Goal: Task Accomplishment & Management: Manage account settings

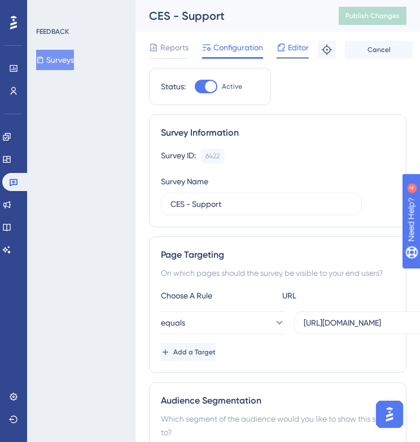
click at [296, 45] on span "Editor" at bounding box center [298, 48] width 21 height 14
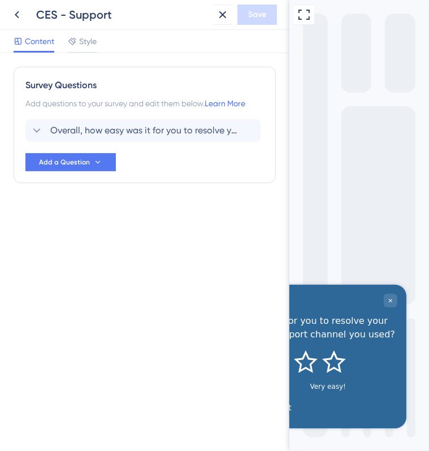
click at [355, 297] on div at bounding box center [276, 301] width 239 height 14
click at [21, 18] on icon at bounding box center [17, 15] width 14 height 14
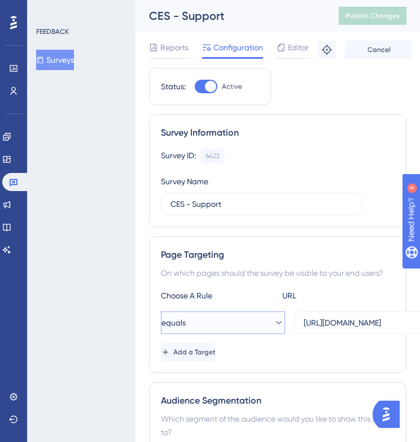
click at [261, 320] on button "equals" at bounding box center [223, 322] width 124 height 23
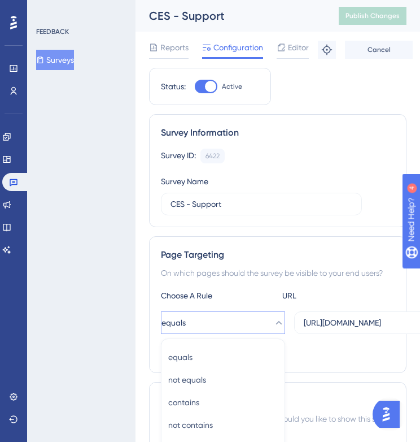
scroll to position [206, 0]
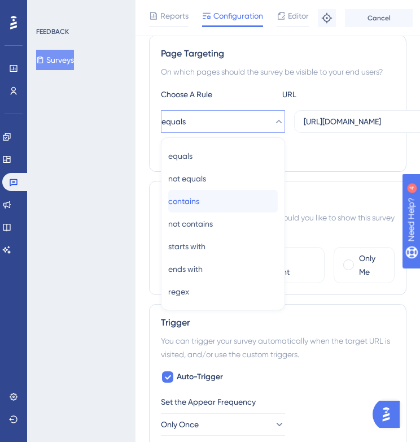
click at [271, 199] on button "contains contains" at bounding box center [223, 201] width 110 height 23
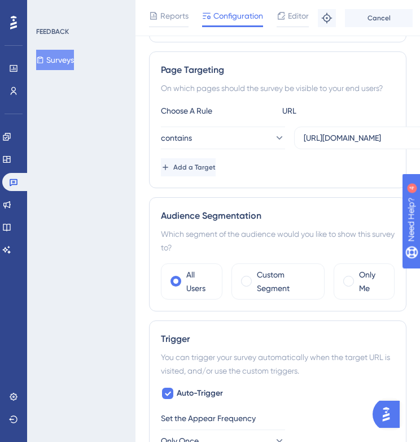
scroll to position [0, 0]
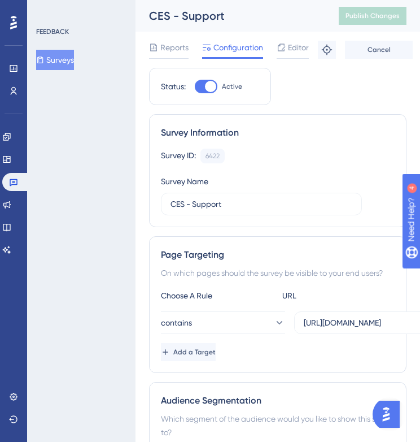
click at [305, 139] on div "Survey Information Survey ID: 6422 Copy Survey Name CES - Support" at bounding box center [278, 170] width 258 height 113
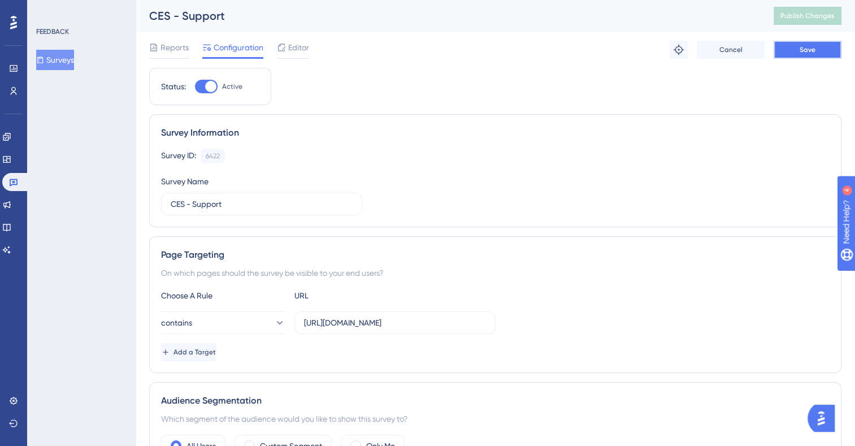
click at [782, 41] on button "Save" at bounding box center [807, 50] width 68 height 18
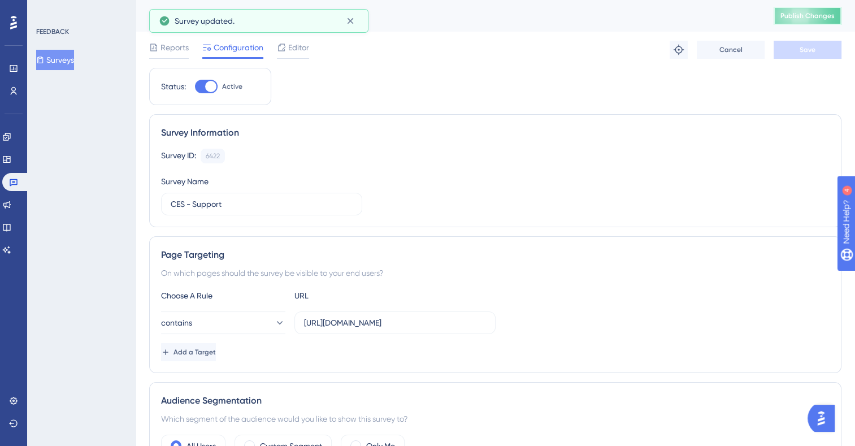
click at [795, 15] on span "Publish Changes" at bounding box center [807, 15] width 54 height 9
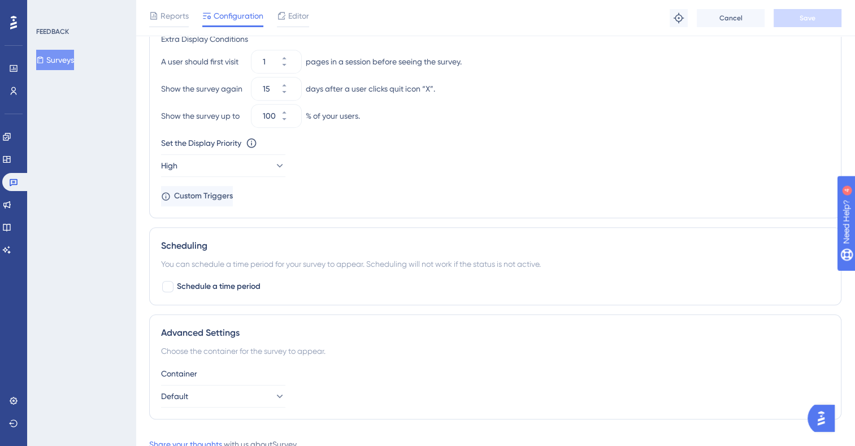
scroll to position [617, 0]
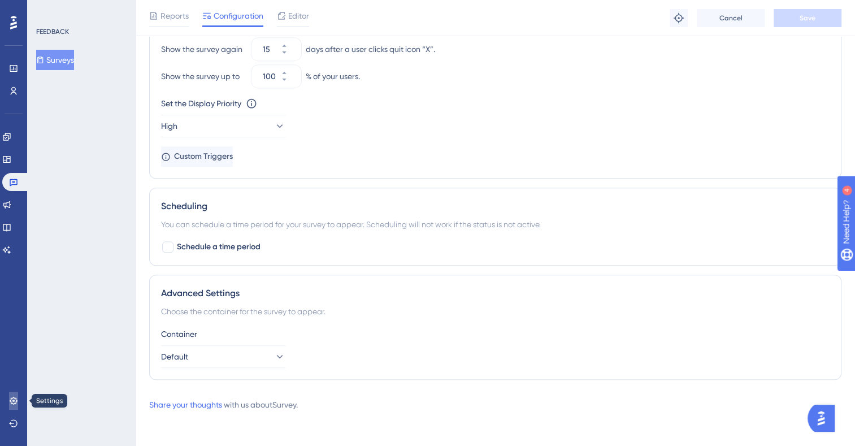
click at [11, 400] on icon at bounding box center [13, 399] width 7 height 7
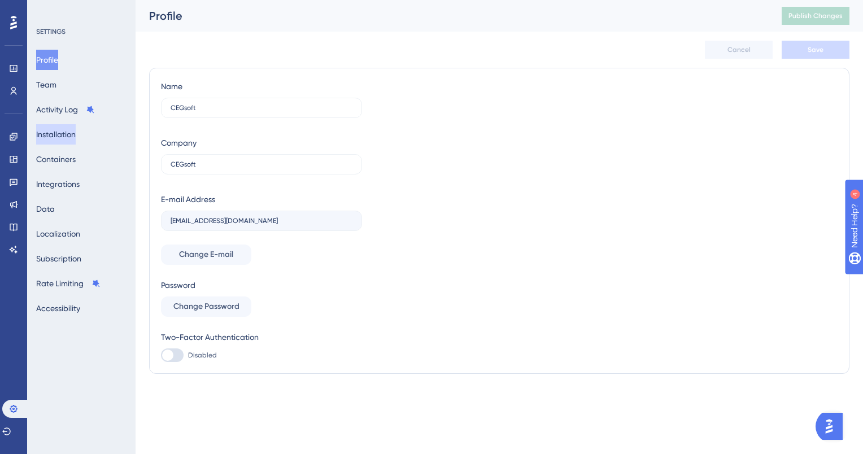
click at [65, 136] on button "Installation" at bounding box center [56, 134] width 40 height 20
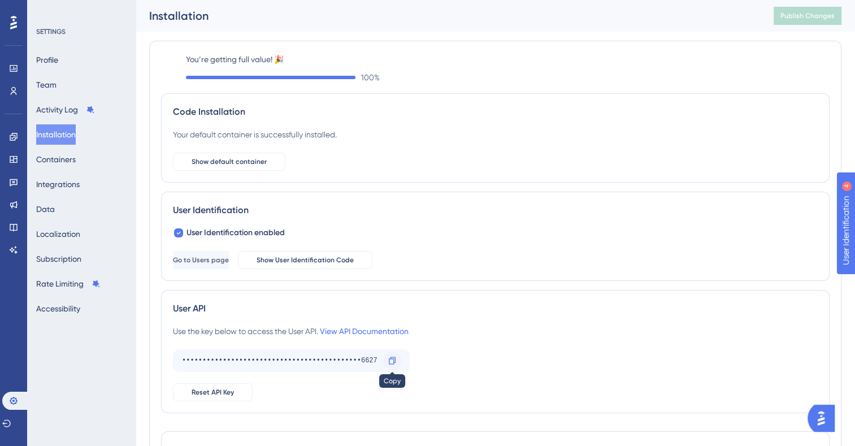
click at [386, 359] on div at bounding box center [392, 360] width 18 height 18
click at [395, 361] on icon at bounding box center [391, 360] width 9 height 9
click at [330, 263] on span "Show User Identification Code" at bounding box center [304, 259] width 97 height 9
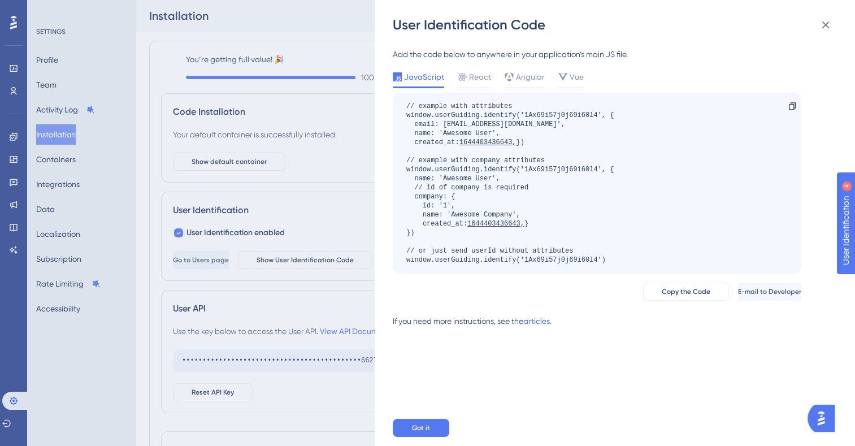
click at [615, 273] on div "// example with attributes window.userGuiding.identify('1Ax69i57j0j69i60l4', { …" at bounding box center [597, 183] width 408 height 181
click at [661, 296] on span "Copy the Code" at bounding box center [685, 291] width 49 height 9
drag, startPoint x: 409, startPoint y: 271, endPoint x: 543, endPoint y: 273, distance: 133.9
click at [543, 264] on div "// example with attributes window.userGuiding.identify('1Ax69i57j0j69i60l4', { …" at bounding box center [509, 183] width 207 height 163
drag, startPoint x: 543, startPoint y: 273, endPoint x: 491, endPoint y: 168, distance: 117.0
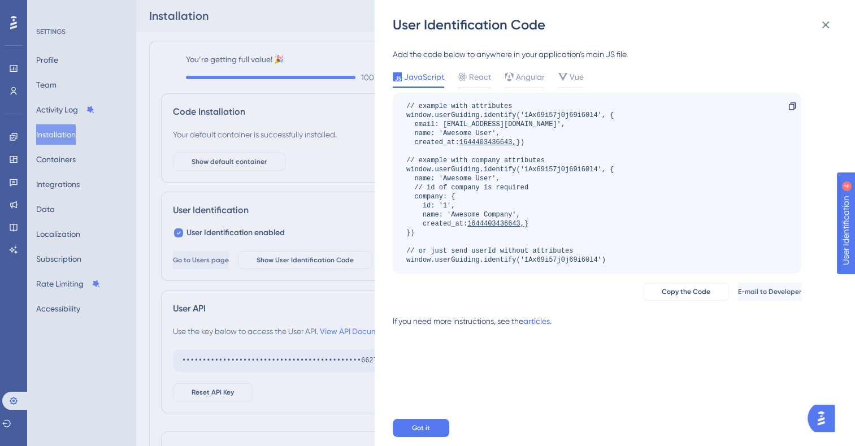
click at [491, 168] on div "// example with attributes window.userGuiding.identify('1Ax69i57j0j69i60l4', { …" at bounding box center [509, 183] width 207 height 163
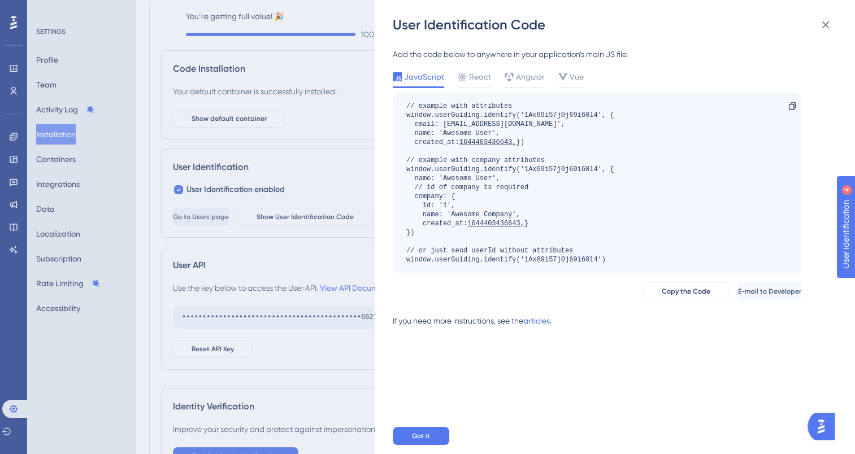
scroll to position [43, 0]
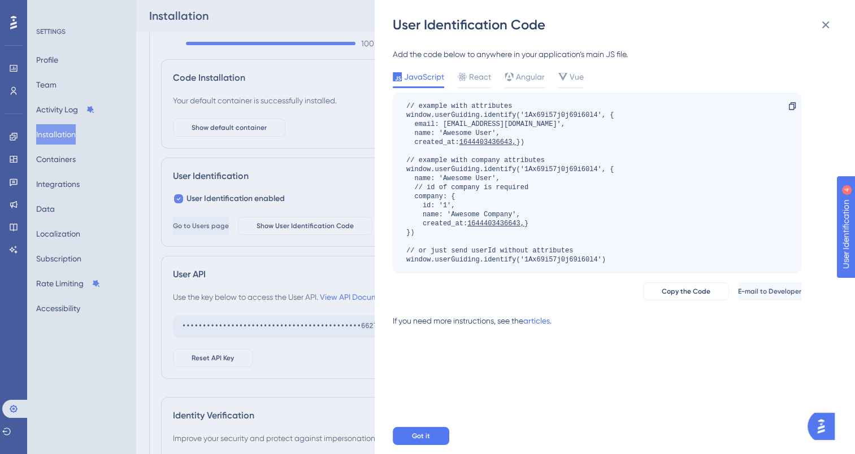
click at [456, 123] on div "// example with attributes window.userGuiding.identify('1Ax69i57j0j69i60l4', { …" at bounding box center [509, 183] width 207 height 163
click at [309, 147] on div "User Identification Code Add the code below to anywhere in your application’s m…" at bounding box center [427, 227] width 855 height 454
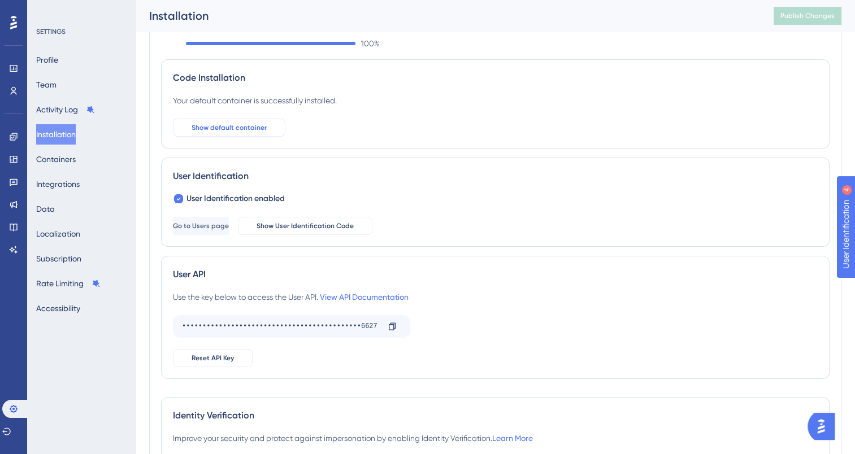
click at [238, 129] on span "Show default container" at bounding box center [228, 127] width 75 height 9
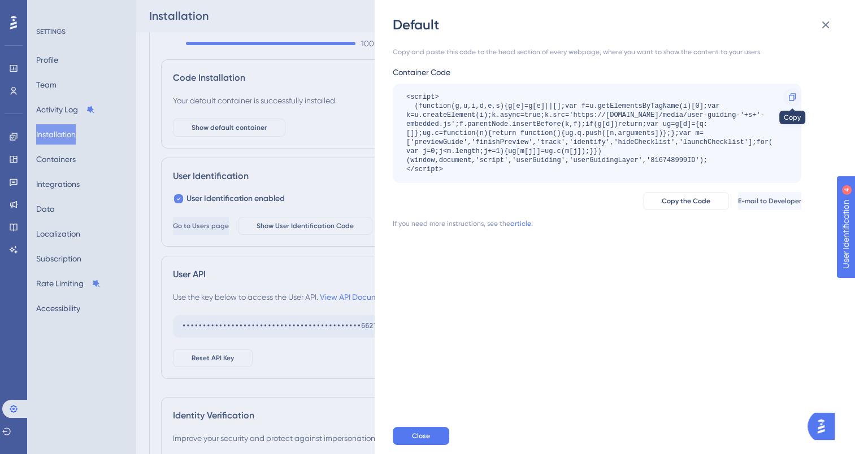
click at [793, 96] on icon at bounding box center [791, 96] width 7 height 7
click at [516, 224] on link "article." at bounding box center [521, 223] width 23 height 9
click at [426, 428] on button "Close" at bounding box center [421, 436] width 56 height 18
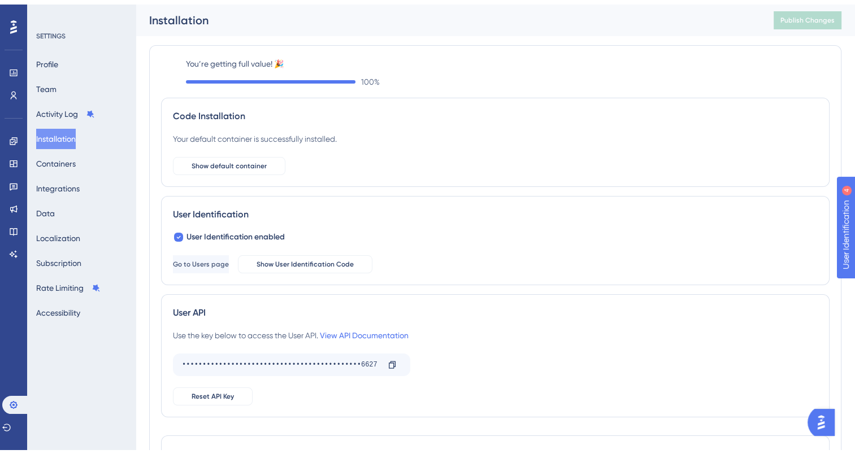
scroll to position [140, 0]
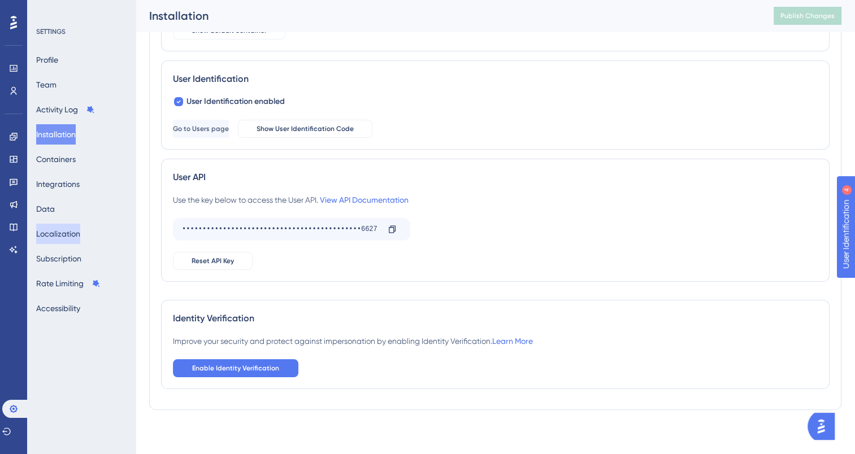
click at [62, 239] on button "Localization" at bounding box center [58, 234] width 44 height 20
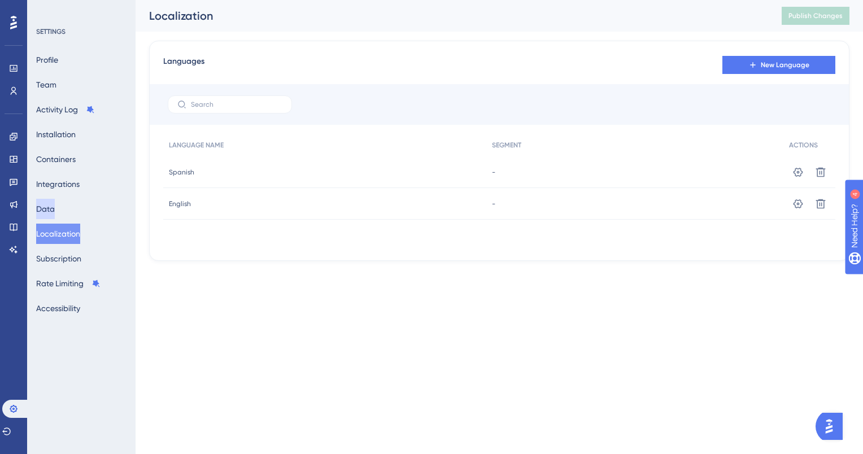
click at [55, 210] on button "Data" at bounding box center [45, 209] width 19 height 20
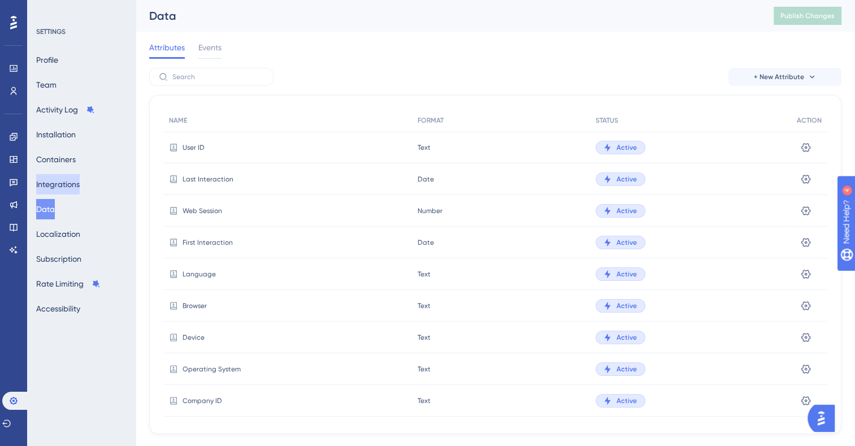
click at [65, 188] on button "Integrations" at bounding box center [57, 184] width 43 height 20
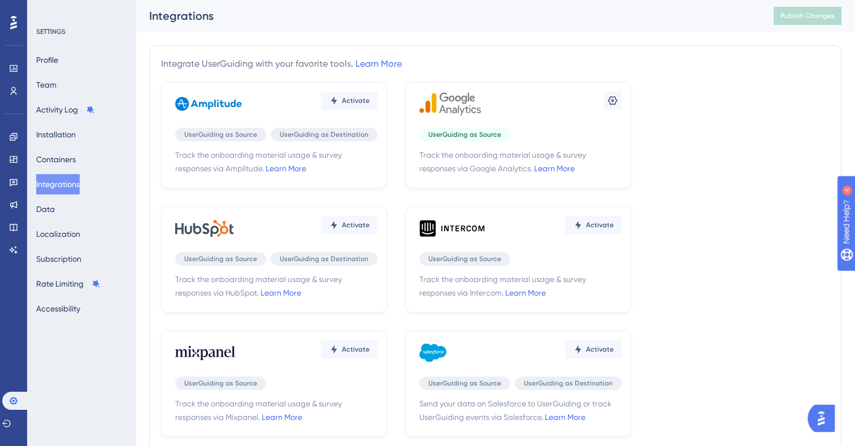
scroll to position [7, 0]
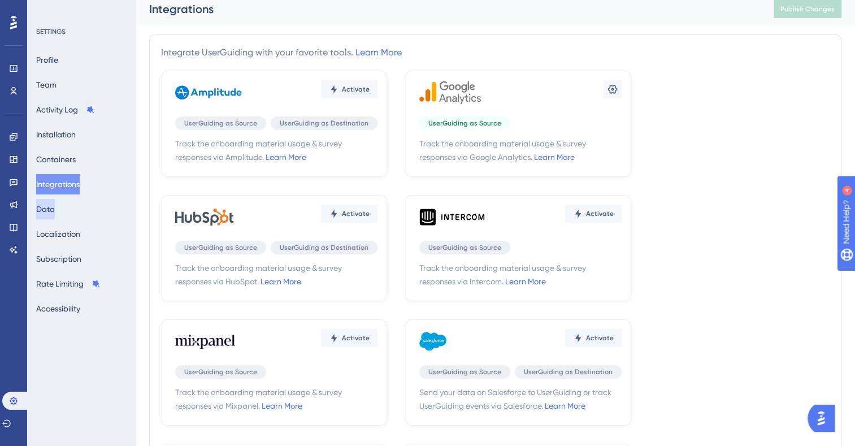
click at [55, 208] on button "Data" at bounding box center [45, 209] width 19 height 20
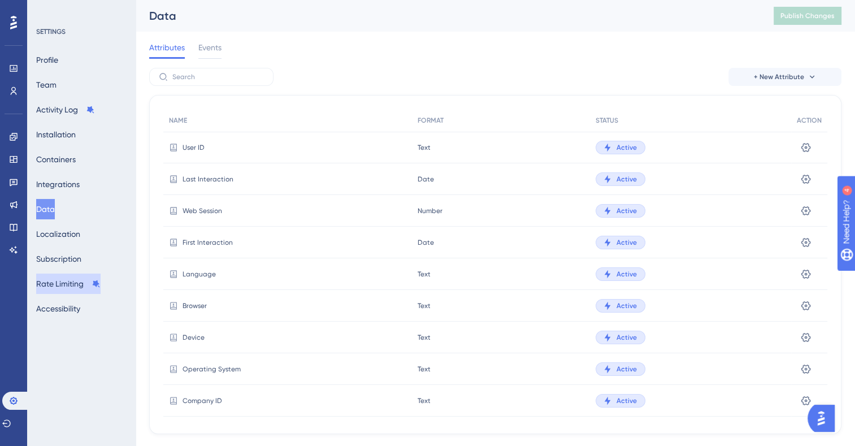
click at [68, 286] on button "Rate Limiting" at bounding box center [68, 283] width 64 height 20
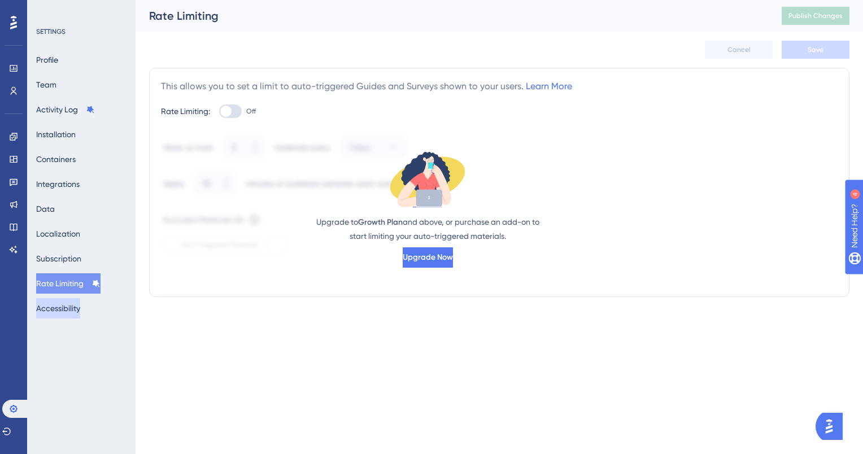
click at [67, 315] on button "Accessibility" at bounding box center [58, 308] width 44 height 20
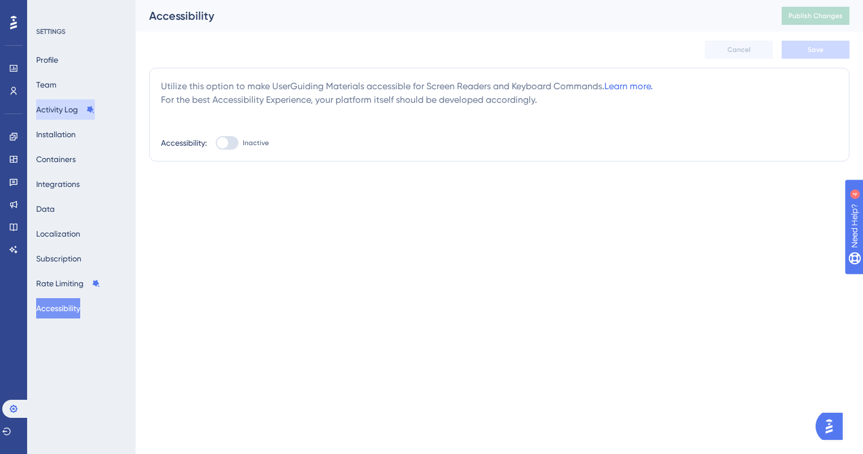
click at [66, 112] on button "Activity Log" at bounding box center [65, 109] width 59 height 20
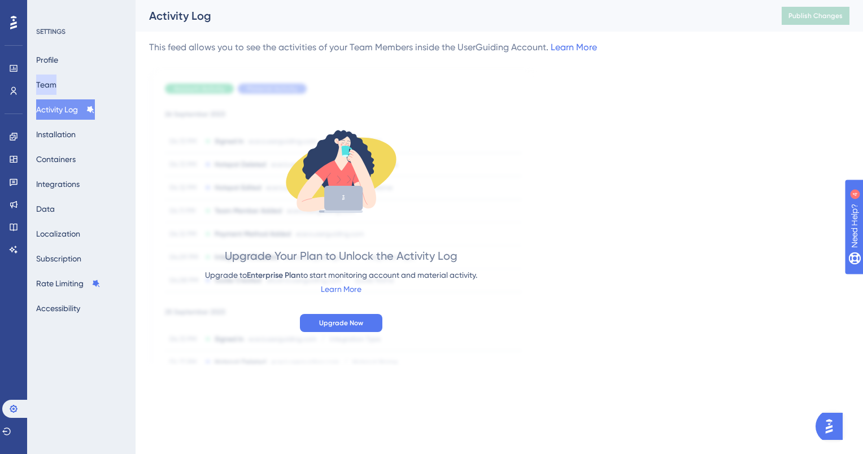
click at [56, 80] on button "Team" at bounding box center [46, 85] width 20 height 20
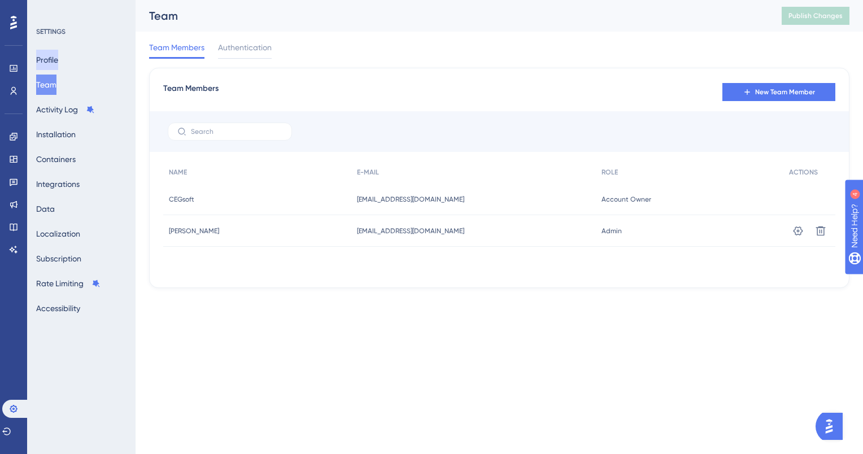
click at [56, 59] on button "Profile" at bounding box center [47, 60] width 22 height 20
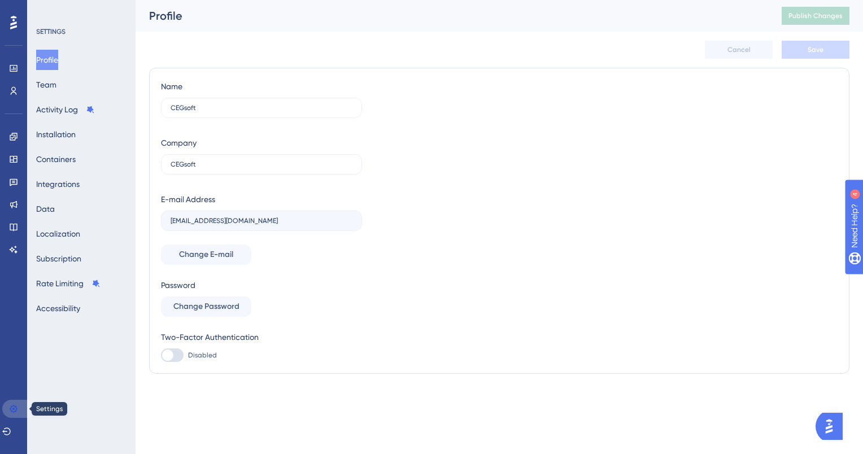
click at [10, 402] on link at bounding box center [15, 409] width 27 height 18
click at [14, 133] on icon at bounding box center [13, 136] width 7 height 7
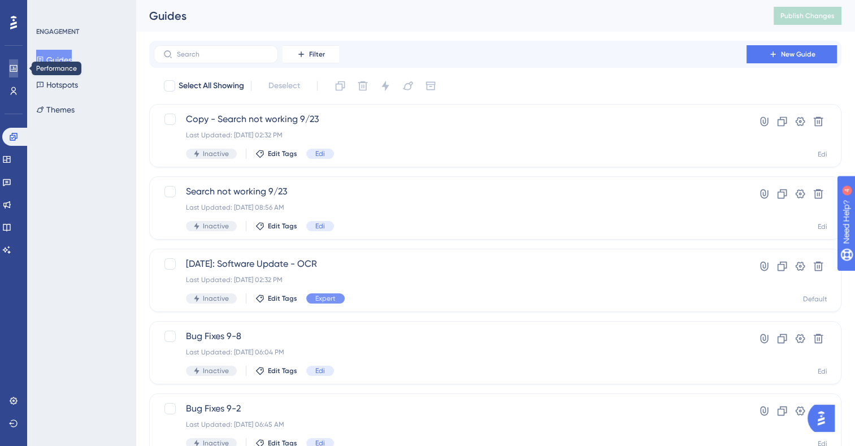
click at [11, 66] on icon at bounding box center [13, 68] width 9 height 9
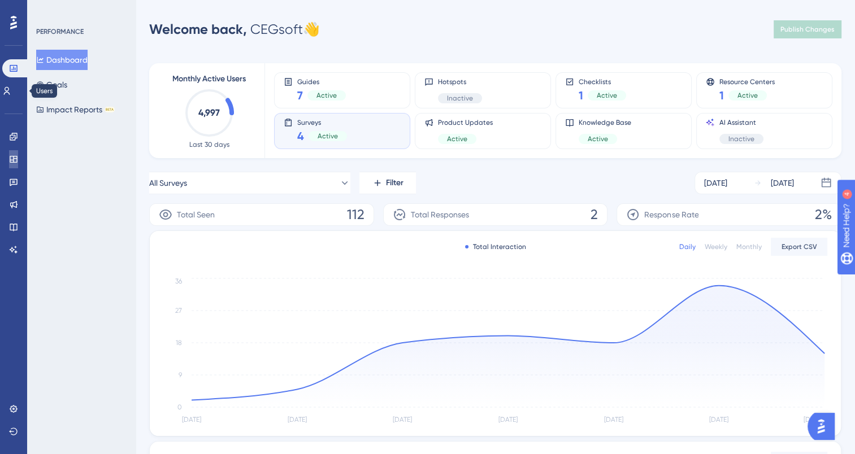
click at [9, 160] on link at bounding box center [13, 159] width 9 height 18
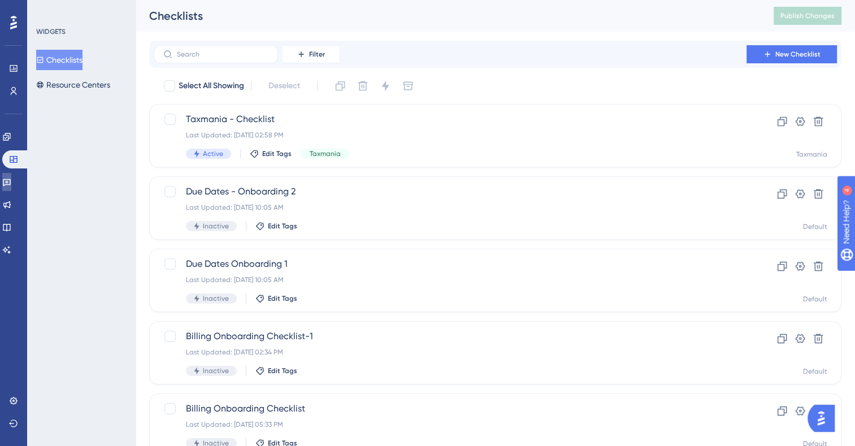
click at [11, 180] on icon at bounding box center [6, 181] width 9 height 9
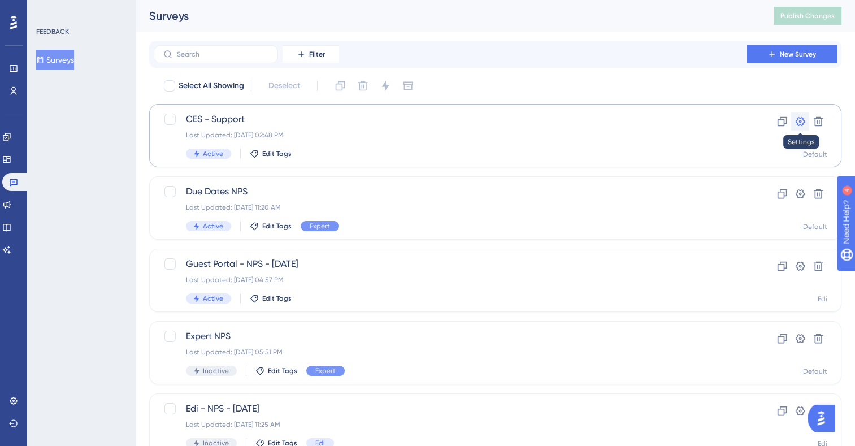
click at [800, 122] on icon at bounding box center [800, 121] width 10 height 9
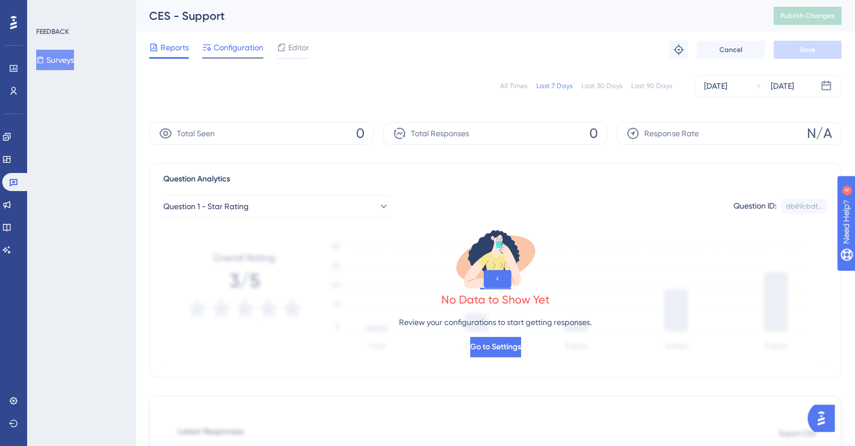
click at [234, 46] on span "Configuration" at bounding box center [238, 48] width 50 height 14
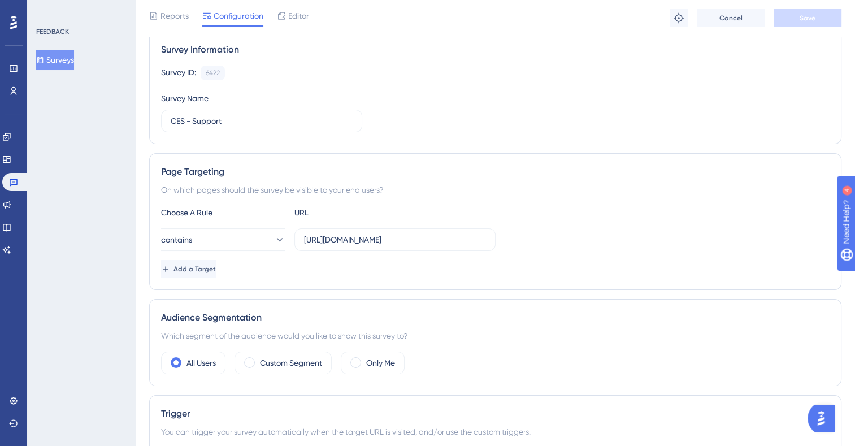
scroll to position [90, 0]
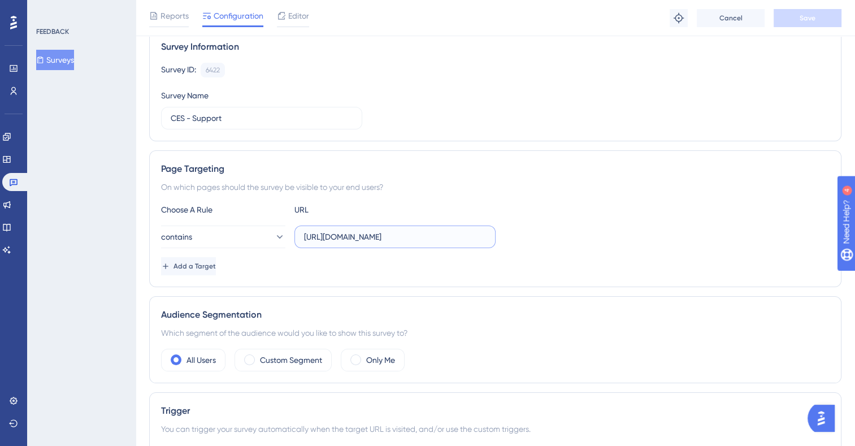
click at [435, 237] on input "[URL][DOMAIN_NAME]" at bounding box center [395, 236] width 182 height 12
click at [274, 236] on icon at bounding box center [278, 236] width 11 height 11
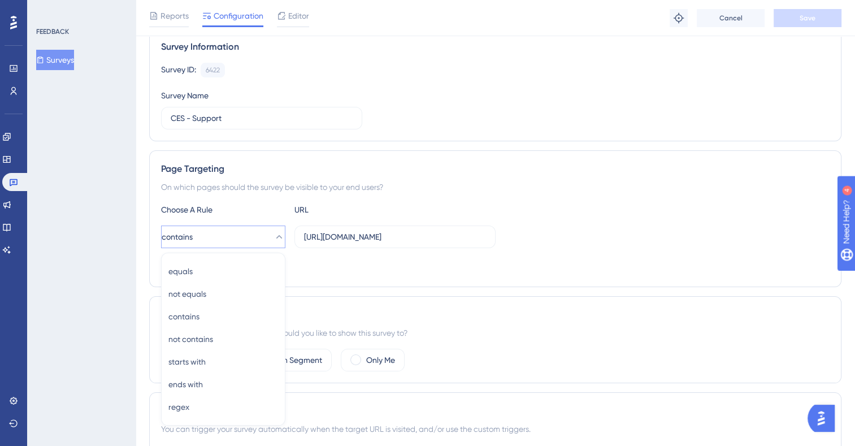
scroll to position [204, 0]
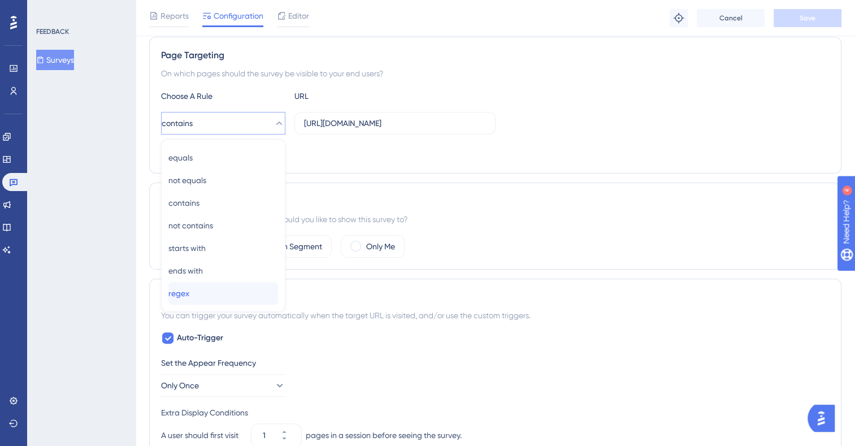
click at [204, 293] on div "regex regex" at bounding box center [223, 293] width 110 height 23
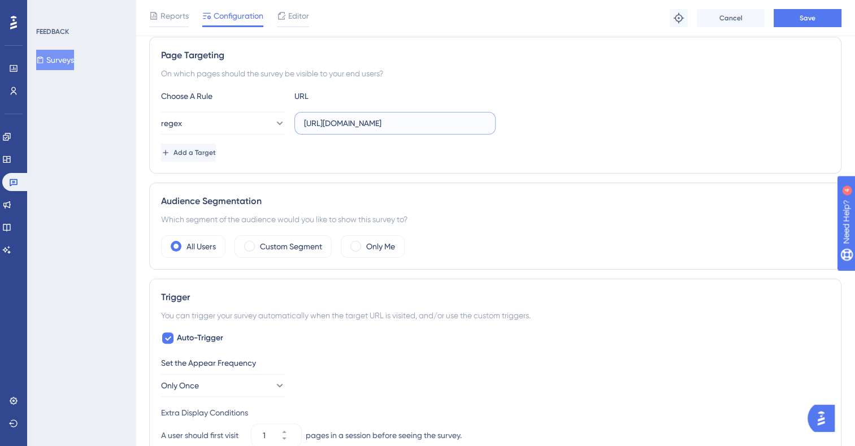
click at [334, 120] on input "[URL][DOMAIN_NAME]" at bounding box center [395, 123] width 182 height 12
click at [444, 117] on input "*[DOMAIN_NAME][URL]" at bounding box center [395, 123] width 182 height 12
click at [807, 18] on span "Save" at bounding box center [807, 18] width 16 height 9
click at [273, 126] on icon at bounding box center [278, 122] width 11 height 11
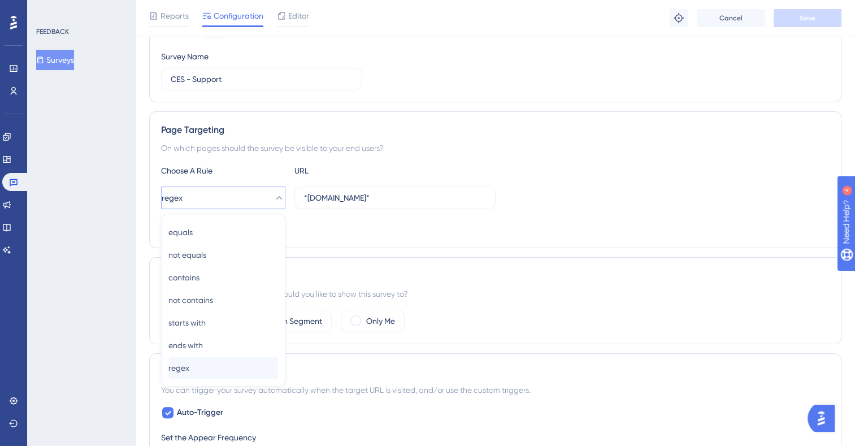
scroll to position [128, 0]
click at [201, 319] on span "starts with" at bounding box center [186, 324] width 37 height 14
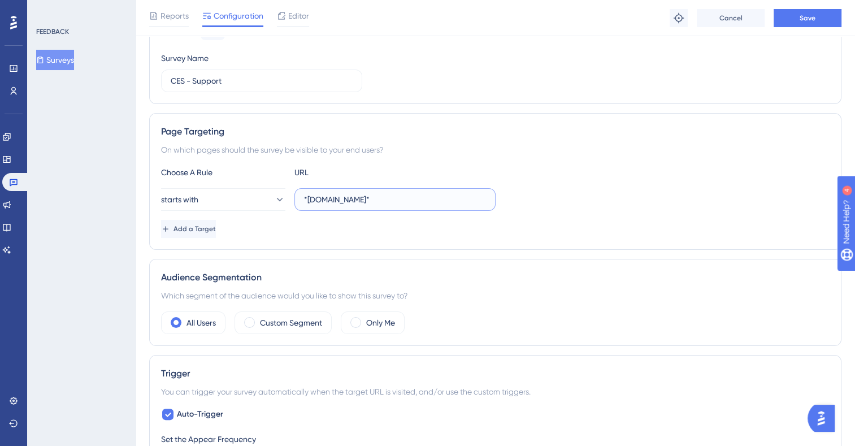
click at [308, 195] on input "*[DOMAIN_NAME]*" at bounding box center [395, 199] width 182 height 12
click at [452, 197] on input "[URL][DOMAIN_NAME]*" at bounding box center [395, 199] width 182 height 12
type input "[URL][DOMAIN_NAME]"
click at [815, 15] on button "Save" at bounding box center [807, 18] width 68 height 18
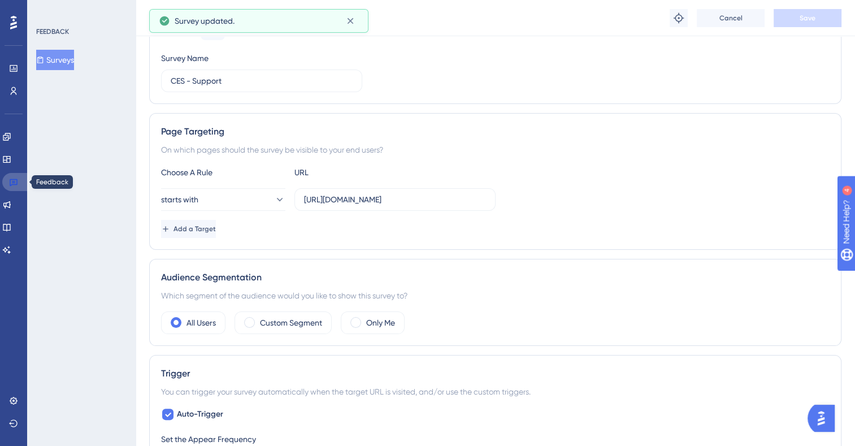
click at [18, 178] on link at bounding box center [15, 182] width 27 height 18
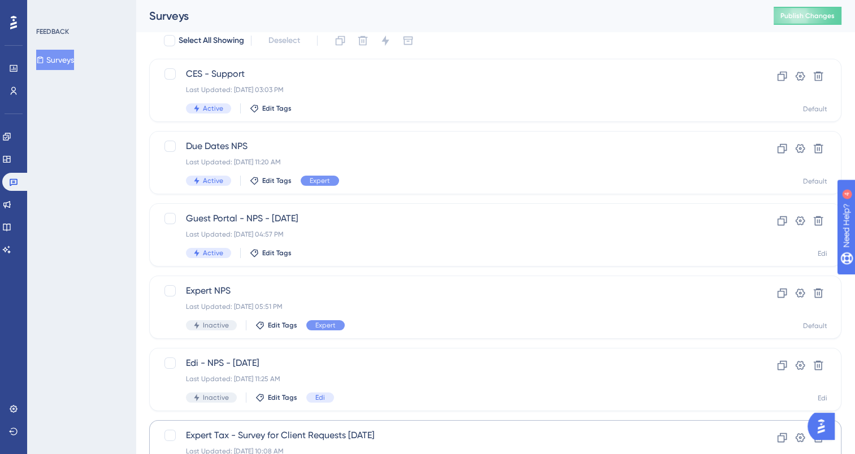
scroll to position [38, 0]
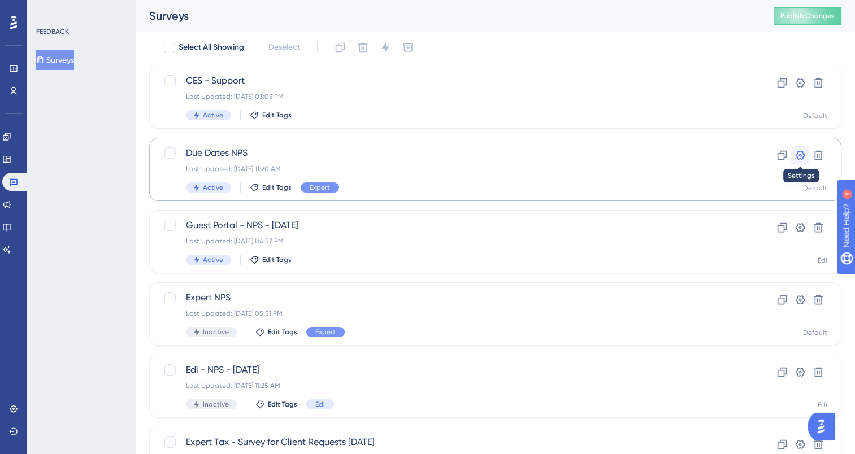
click at [801, 151] on icon at bounding box center [800, 155] width 10 height 9
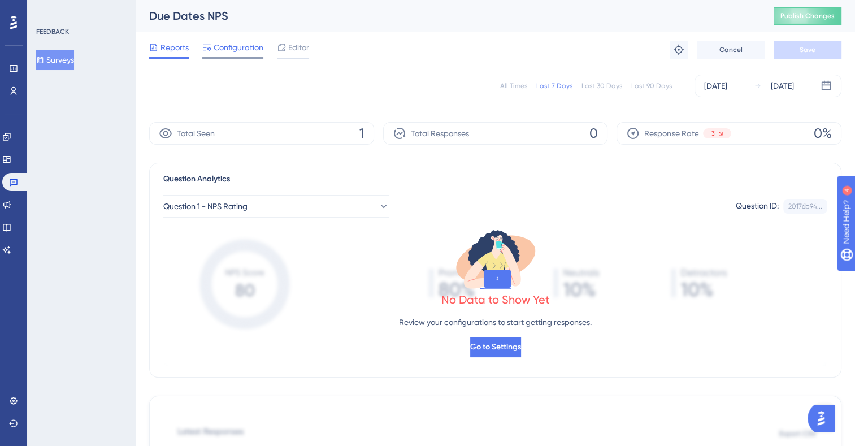
click at [246, 49] on span "Configuration" at bounding box center [238, 48] width 50 height 14
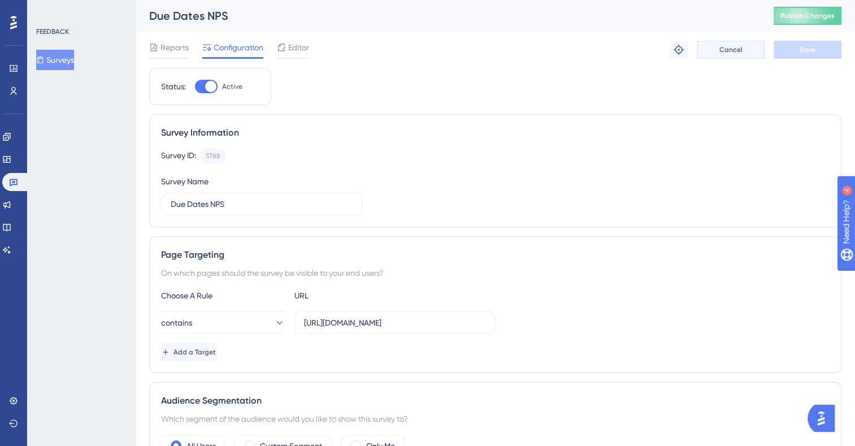
click at [733, 47] on span "Cancel" at bounding box center [730, 49] width 23 height 9
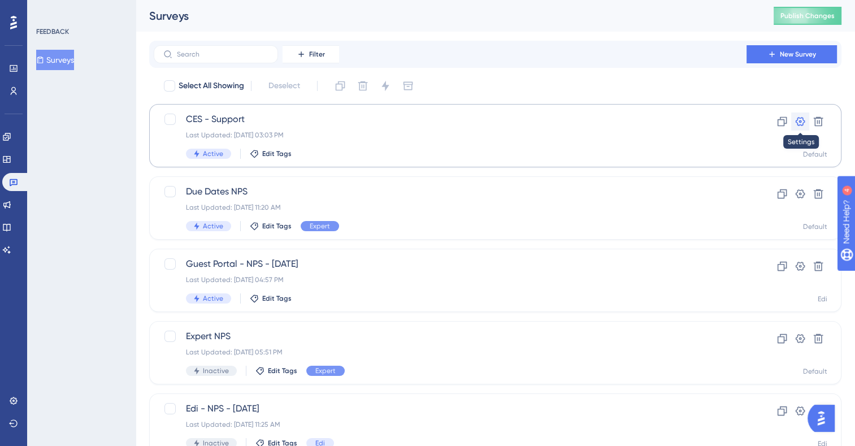
click at [805, 121] on button at bounding box center [800, 121] width 18 height 18
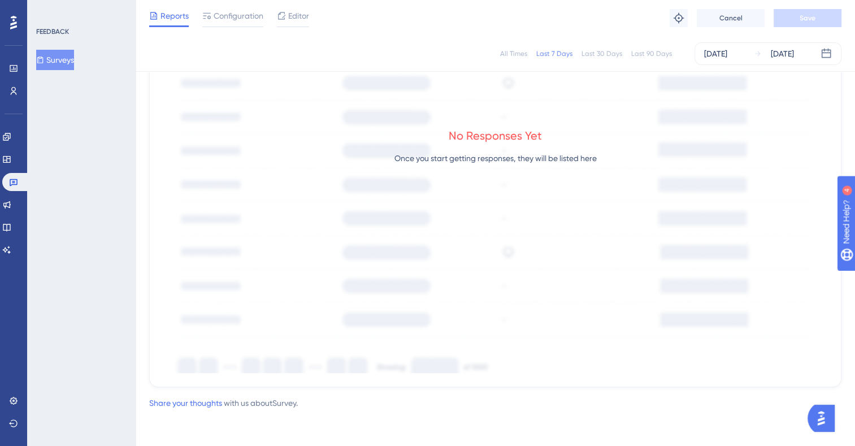
scroll to position [486, 0]
click at [243, 16] on span "Configuration" at bounding box center [238, 16] width 50 height 14
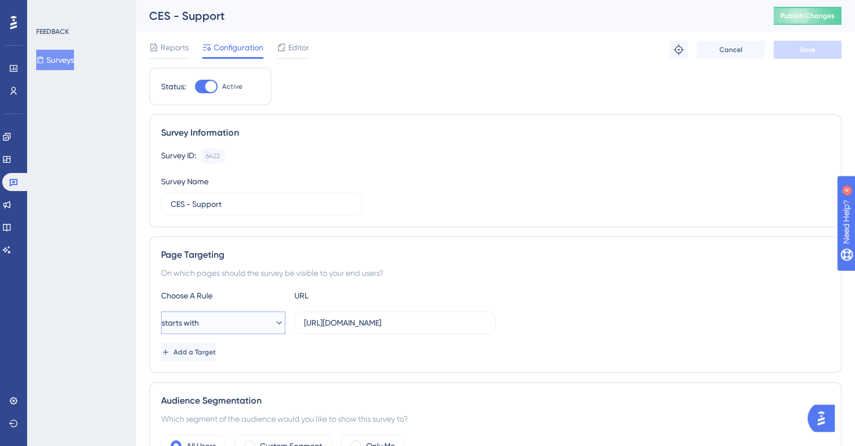
click at [280, 326] on button "starts with" at bounding box center [223, 322] width 124 height 23
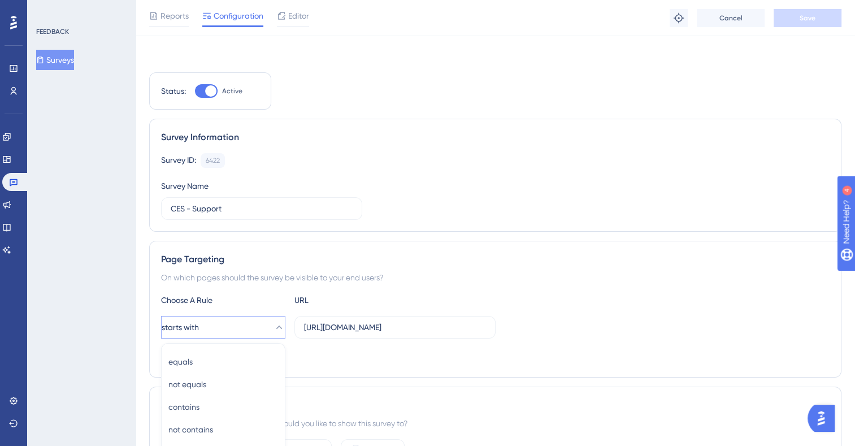
scroll to position [204, 0]
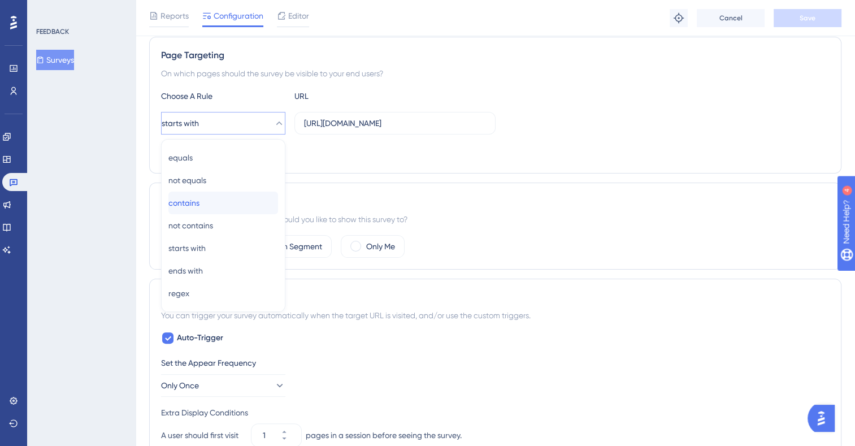
click at [199, 203] on span "contains" at bounding box center [183, 203] width 31 height 14
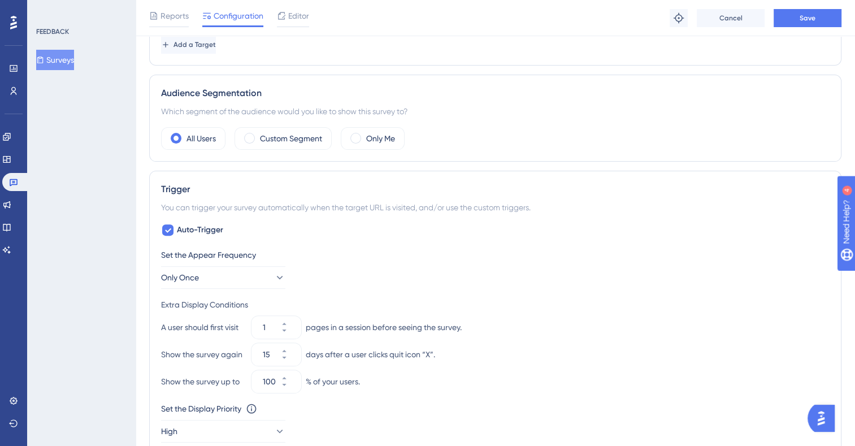
scroll to position [308, 0]
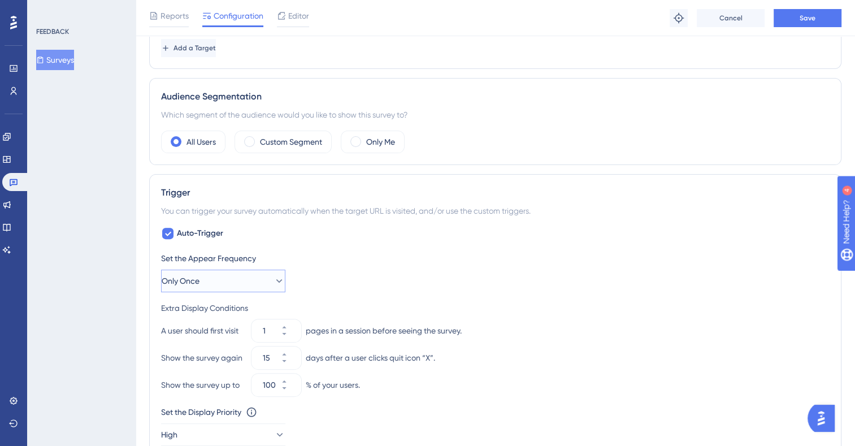
click at [276, 279] on icon at bounding box center [279, 280] width 6 height 3
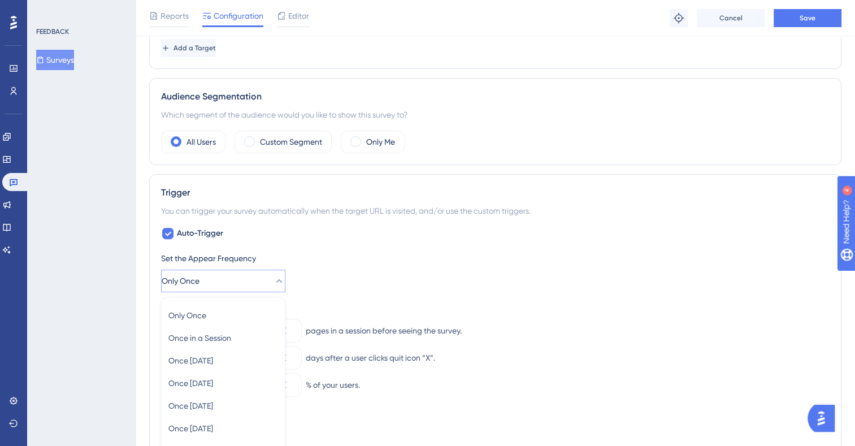
scroll to position [489, 0]
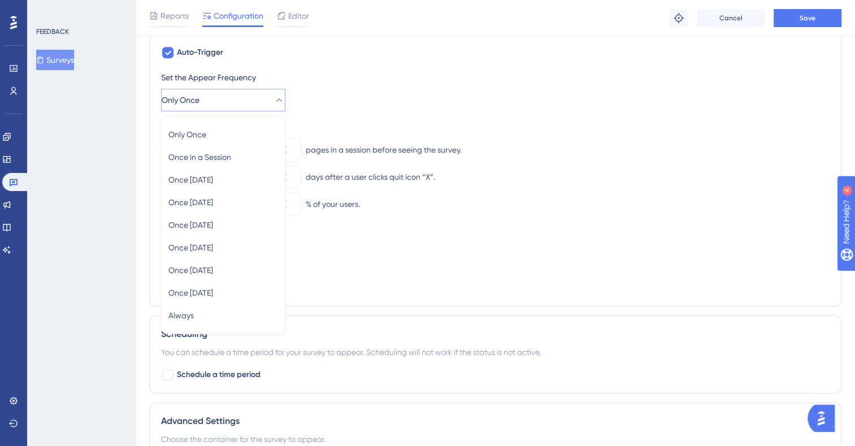
click at [434, 124] on div "Extra Display Conditions" at bounding box center [495, 127] width 668 height 14
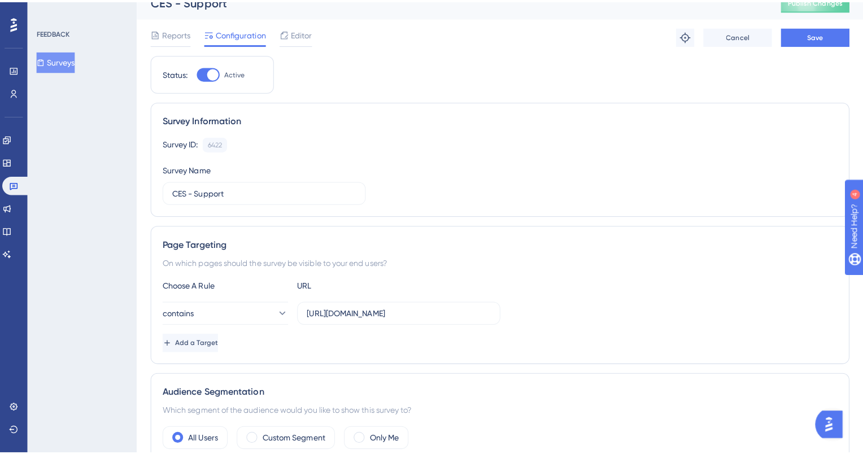
scroll to position [0, 0]
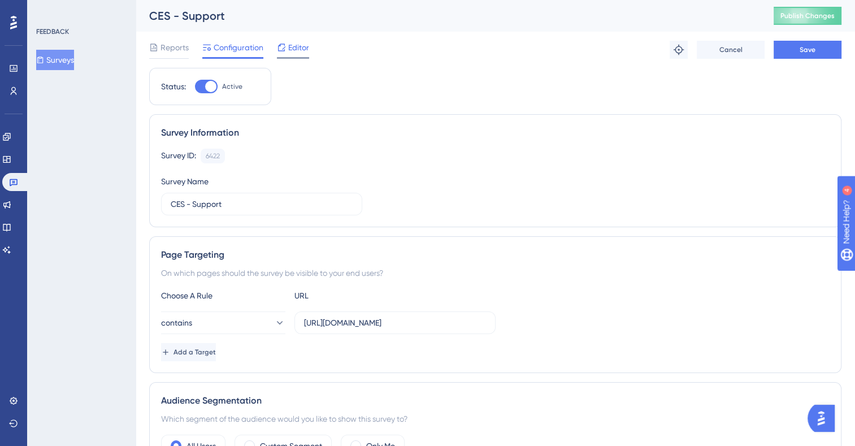
click at [300, 47] on span "Editor" at bounding box center [298, 48] width 21 height 14
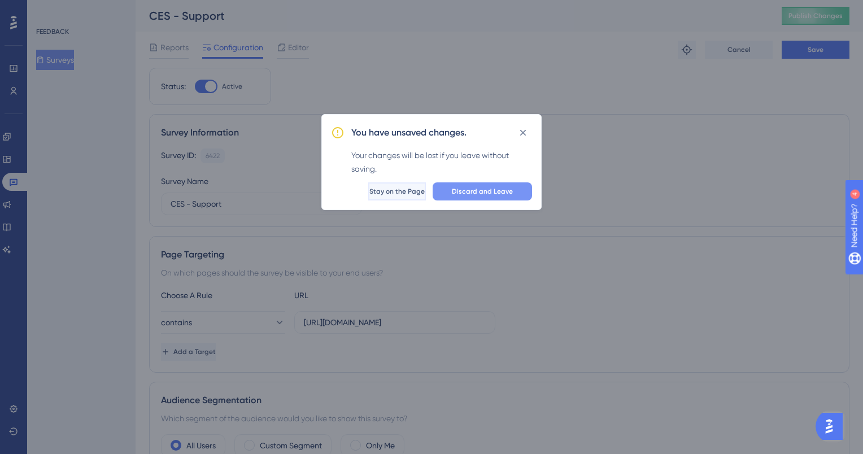
drag, startPoint x: 400, startPoint y: 185, endPoint x: 489, endPoint y: 192, distance: 89.0
click at [489, 192] on div "Discard and Leave Stay on the Page" at bounding box center [431, 191] width 201 height 18
click at [398, 190] on span "Stay on the Page" at bounding box center [398, 191] width 55 height 9
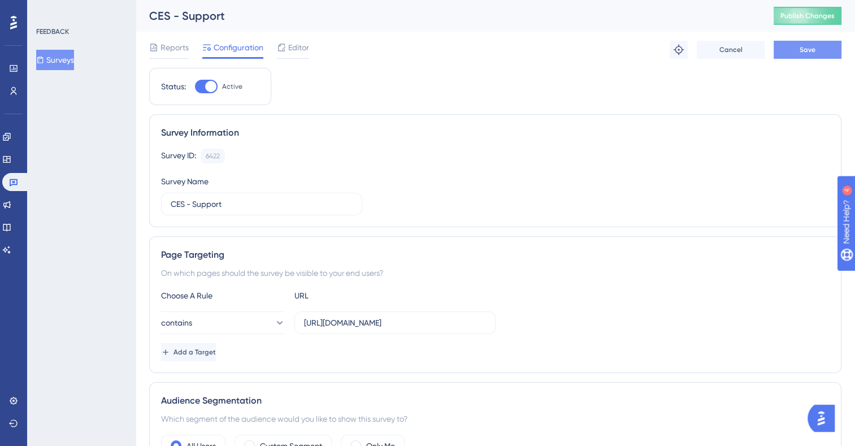
click at [807, 43] on button "Save" at bounding box center [807, 50] width 68 height 18
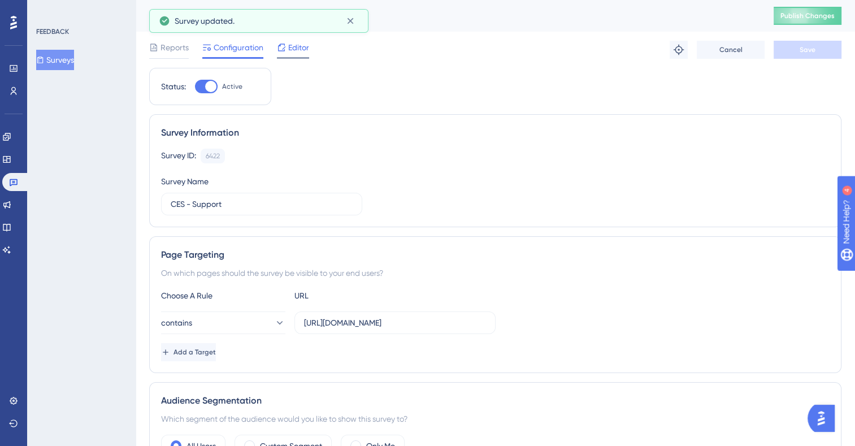
click at [299, 42] on span "Editor" at bounding box center [298, 48] width 21 height 14
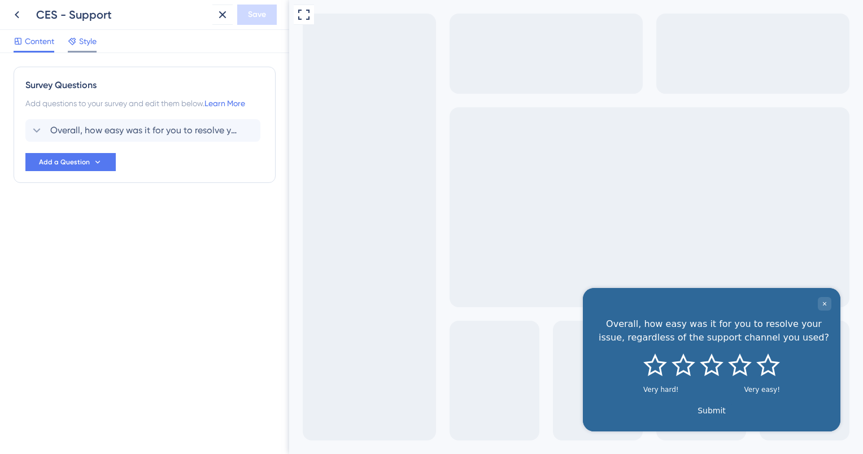
click at [81, 38] on span "Style" at bounding box center [88, 41] width 18 height 14
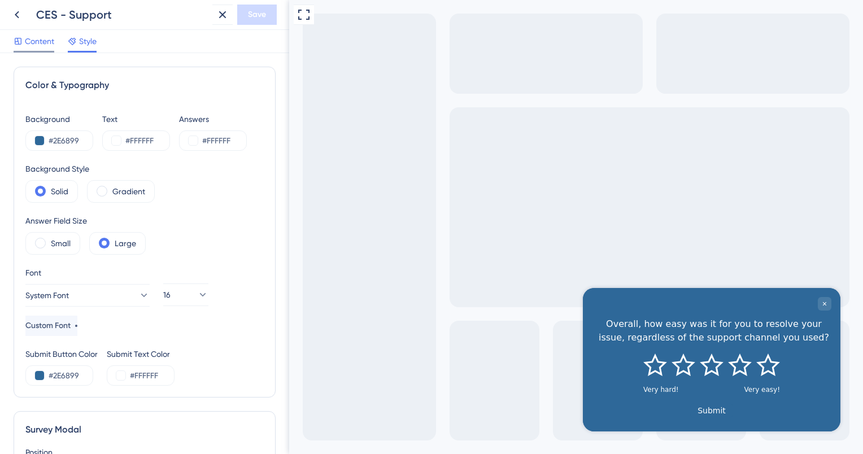
click at [38, 38] on span "Content" at bounding box center [39, 41] width 29 height 14
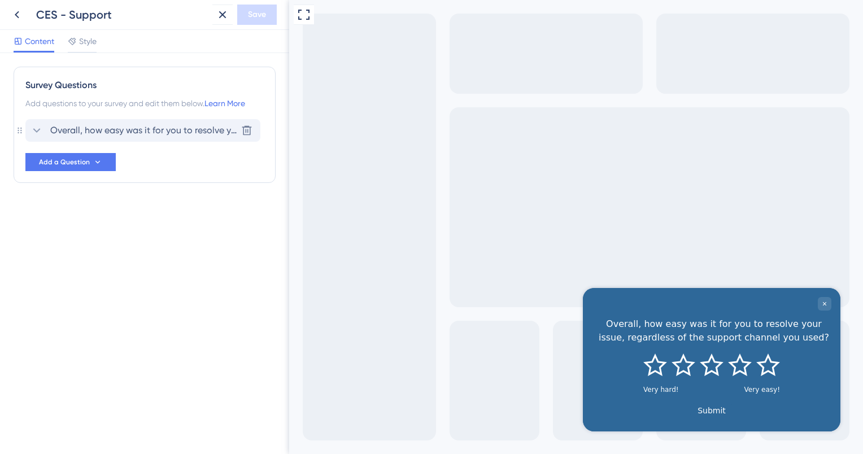
click at [165, 129] on span "Overall, how easy was it for you to resolve your issue, regardless of the suppo…" at bounding box center [143, 131] width 186 height 14
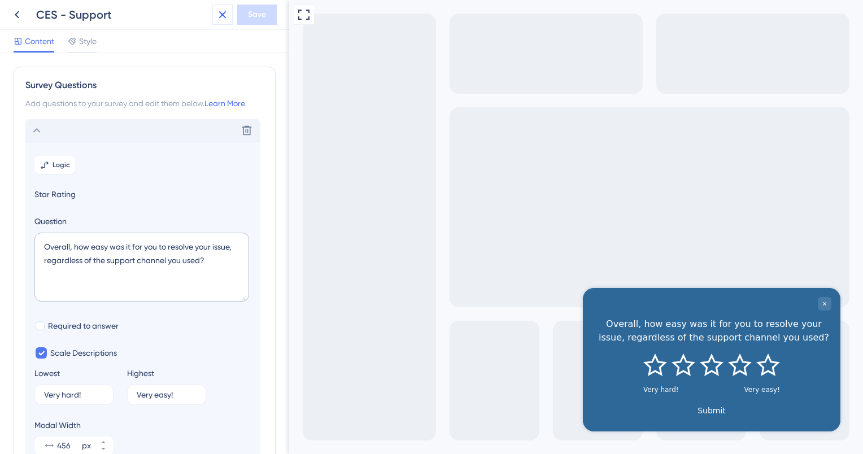
click at [220, 15] on icon at bounding box center [223, 15] width 14 height 14
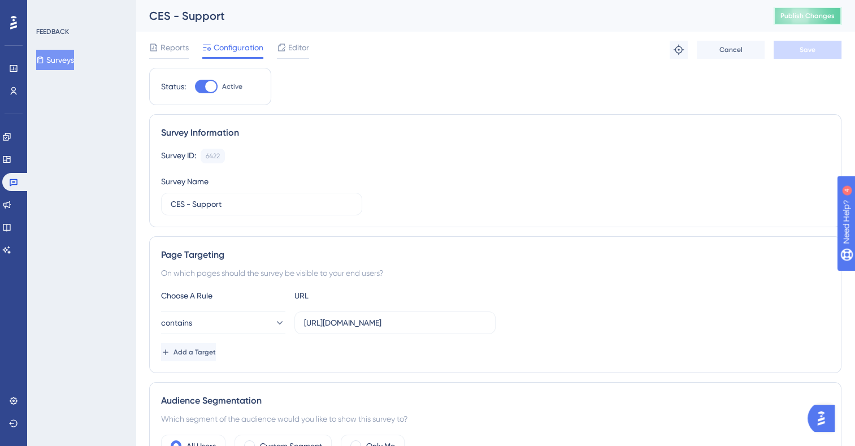
click at [821, 8] on button "Publish Changes" at bounding box center [807, 16] width 68 height 18
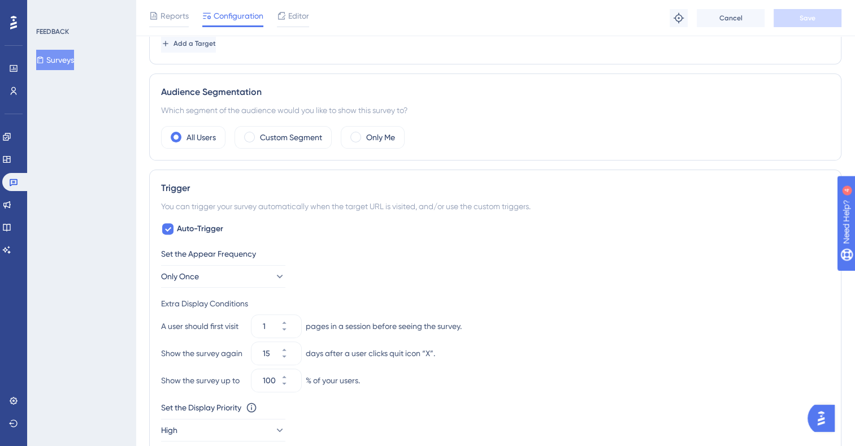
scroll to position [549, 0]
